Goal: Information Seeking & Learning: Learn about a topic

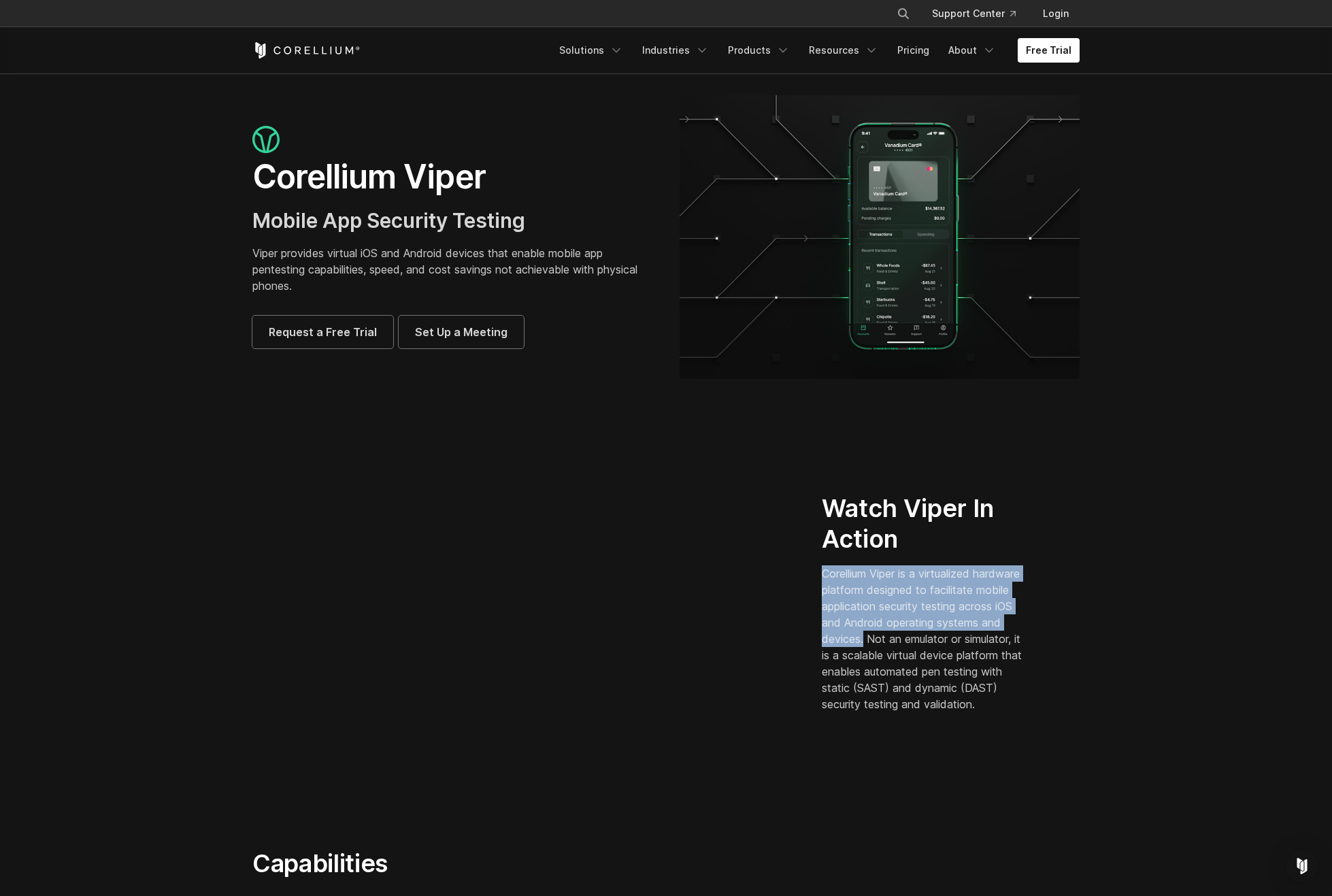
drag, startPoint x: 822, startPoint y: 565, endPoint x: 933, endPoint y: 624, distance: 125.7
click at [933, 624] on p "Corellium Viper is a virtualized hardware platform designed to facilitate mobil…" at bounding box center [925, 638] width 206 height 147
click at [1066, 603] on div "Watch Viper In Action Corellium Viper is a virtualized hardware platform design…" at bounding box center [950, 608] width 285 height 230
drag, startPoint x: 934, startPoint y: 631, endPoint x: 825, endPoint y: 568, distance: 125.9
click at [825, 568] on p "Corellium Viper is a virtualized hardware platform designed to facilitate mobil…" at bounding box center [925, 638] width 206 height 147
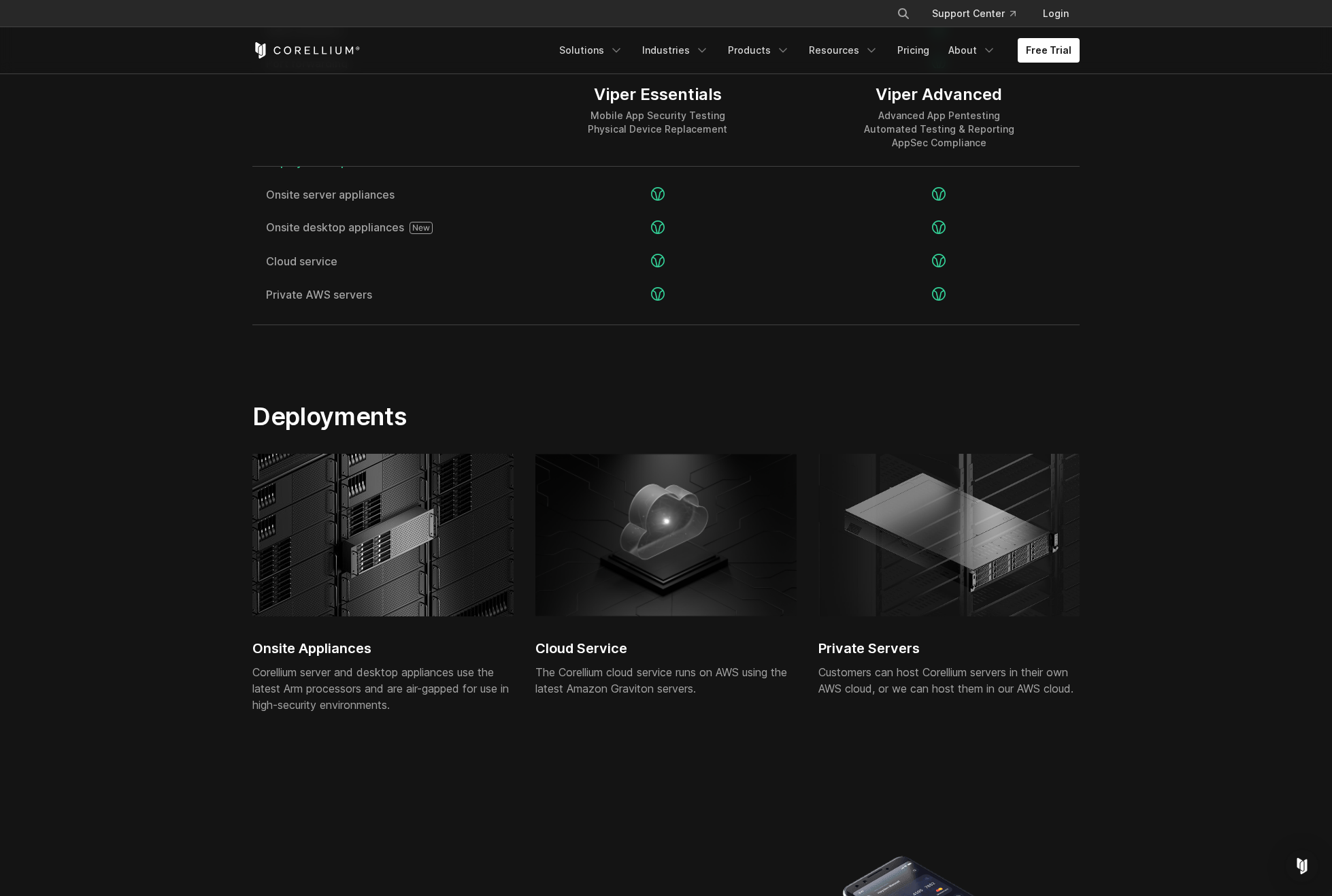
scroll to position [2788, 0]
drag, startPoint x: 379, startPoint y: 650, endPoint x: 244, endPoint y: 647, distance: 135.0
click at [244, 647] on div "Onsite Appliances Corellium server and desktop appliances use the latest Arm pr…" at bounding box center [666, 607] width 855 height 309
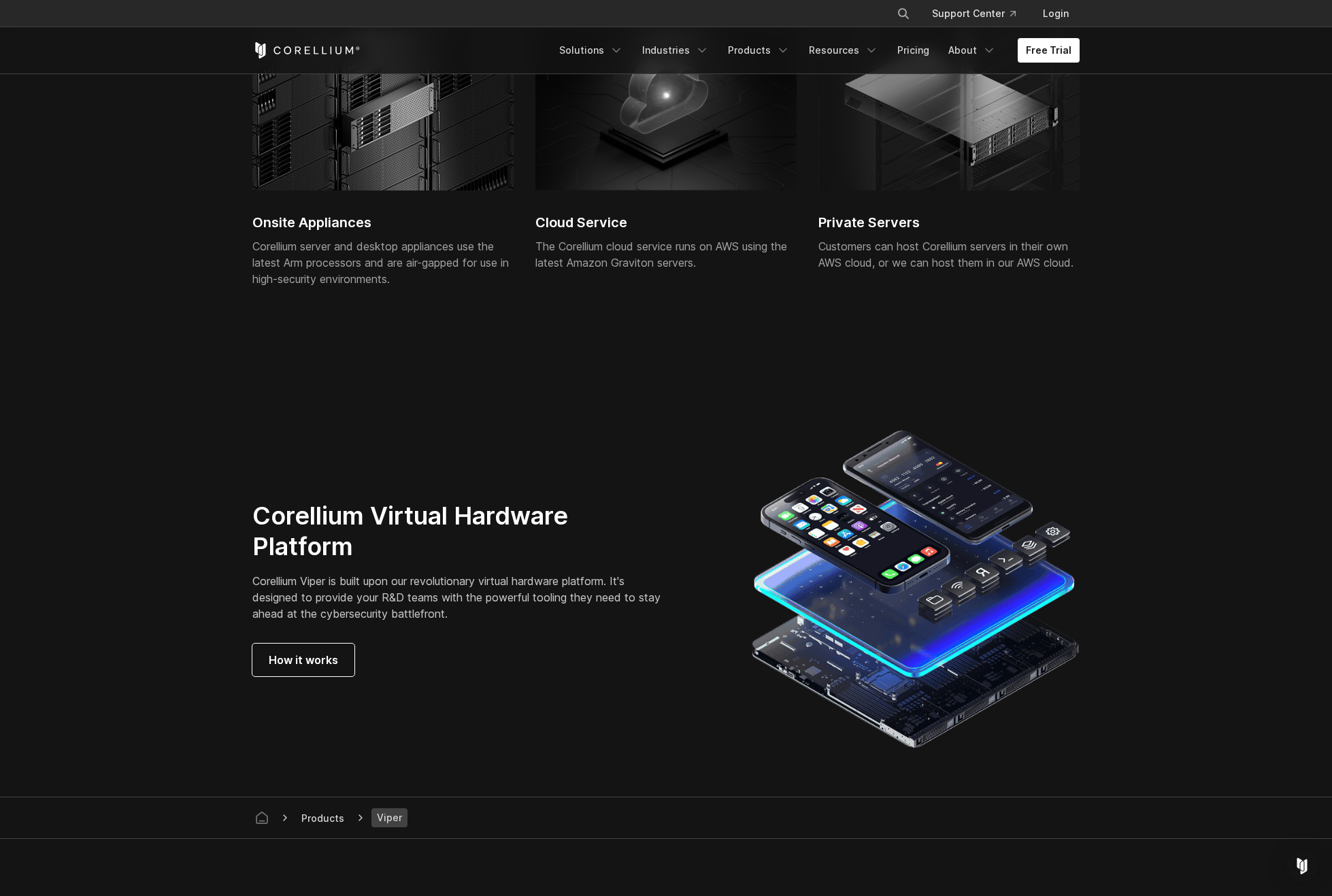
scroll to position [3214, 0]
click at [320, 664] on span "How it works" at bounding box center [303, 660] width 69 height 16
